Goal: Transaction & Acquisition: Purchase product/service

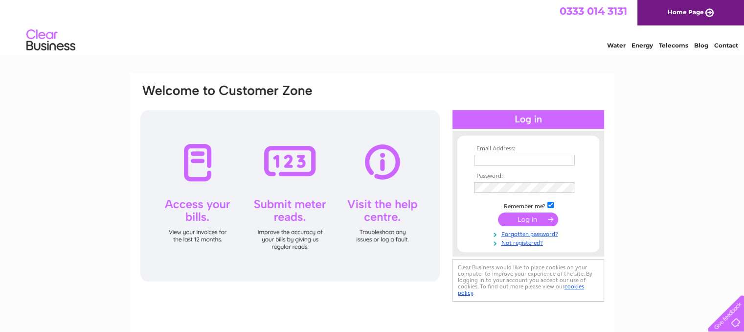
type input "nmkandco@hotmail.com"
click at [531, 217] on input "submit" at bounding box center [528, 219] width 60 height 14
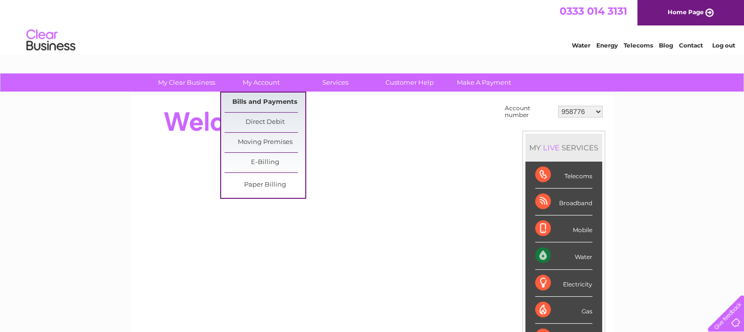
click at [259, 97] on link "Bills and Payments" at bounding box center [264, 102] width 81 height 20
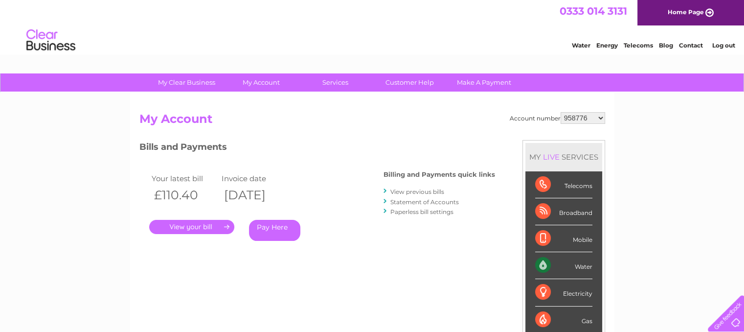
click at [274, 226] on link "Pay Here" at bounding box center [274, 230] width 51 height 21
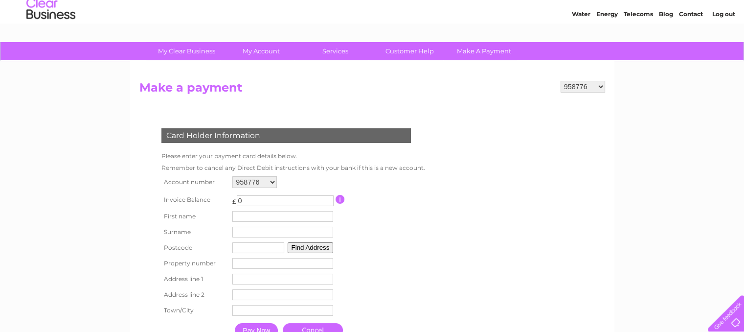
scroll to position [49, 0]
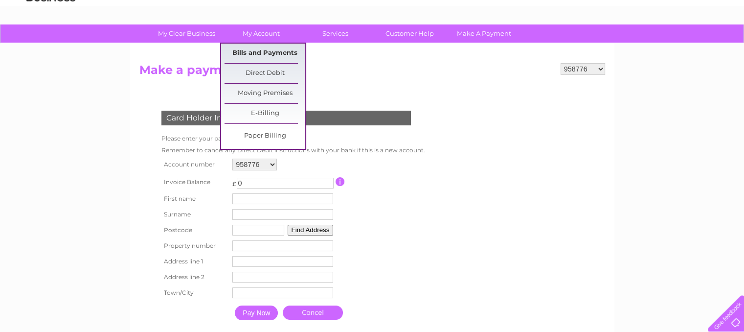
click at [255, 48] on link "Bills and Payments" at bounding box center [264, 54] width 81 height 20
click at [256, 53] on link "Bills and Payments" at bounding box center [264, 54] width 81 height 20
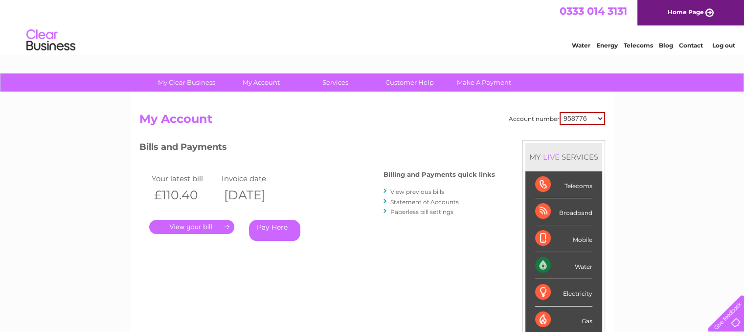
click at [184, 223] on link "." at bounding box center [191, 227] width 85 height 14
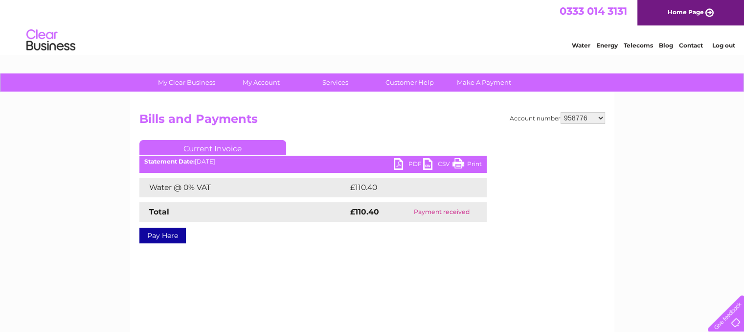
click at [177, 231] on link "Pay Here" at bounding box center [162, 235] width 46 height 16
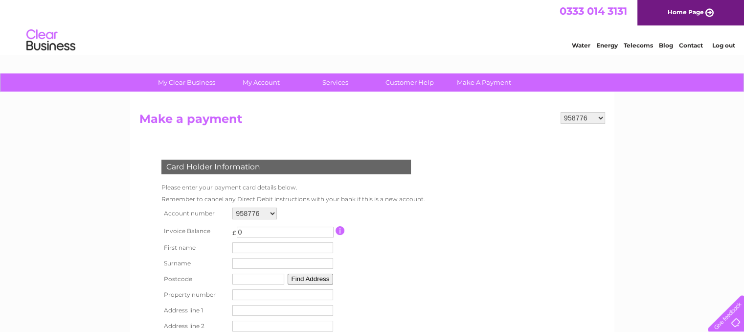
click at [272, 213] on select "958776 1111812 1130128 30322339" at bounding box center [254, 213] width 45 height 12
select select "30322339"
click at [232, 207] on select "958776 1111812 1130128 30322339" at bounding box center [254, 213] width 45 height 12
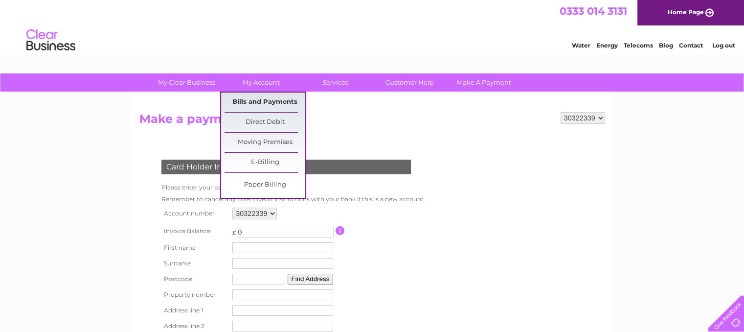
click at [245, 99] on link "Bills and Payments" at bounding box center [264, 102] width 81 height 20
click at [250, 104] on link "Bills and Payments" at bounding box center [264, 102] width 81 height 20
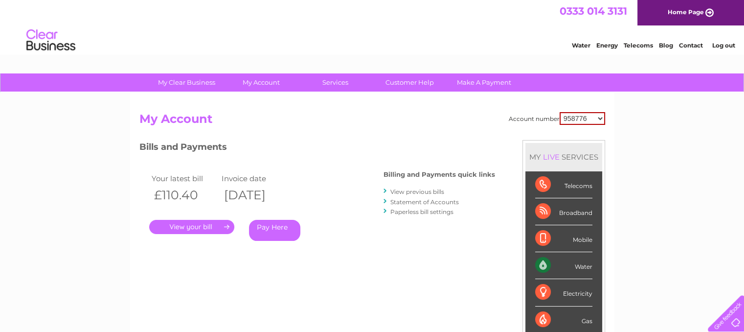
click at [600, 117] on select "958776 1111812 1130128 30322339" at bounding box center [581, 118] width 45 height 13
select select "30322339"
click at [559, 112] on select "958776 1111812 1130128 30322339" at bounding box center [581, 118] width 45 height 13
click at [201, 227] on link "." at bounding box center [191, 227] width 85 height 14
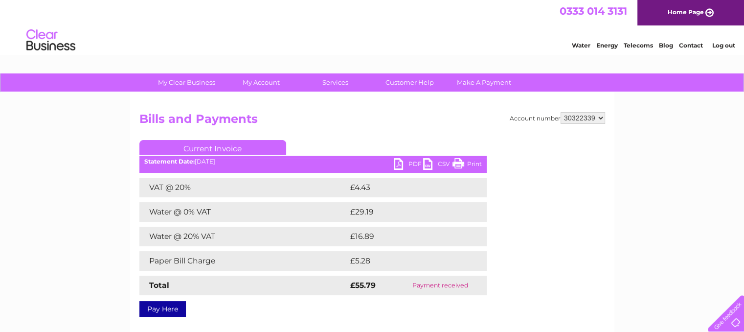
click at [397, 161] on link "PDF" at bounding box center [408, 165] width 29 height 14
